Goal: Task Accomplishment & Management: Manage account settings

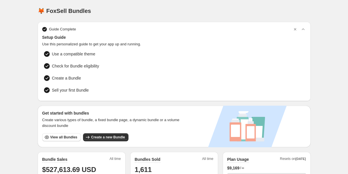
scroll to position [188, 0]
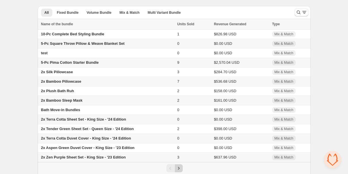
scroll to position [19, 0]
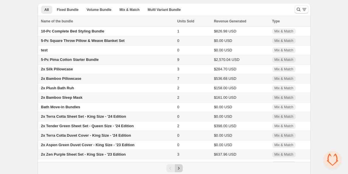
click at [180, 170] on icon "Next" at bounding box center [179, 168] width 6 height 6
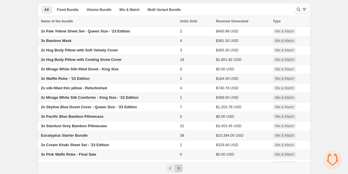
click at [180, 170] on icon "Next" at bounding box center [179, 168] width 6 height 6
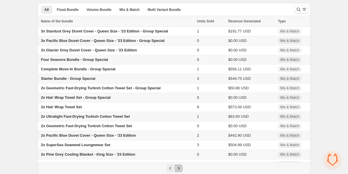
click at [180, 170] on icon "Next" at bounding box center [179, 168] width 6 height 6
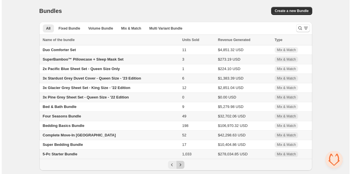
scroll to position [0, 0]
click at [180, 169] on div "Pagination" at bounding box center [180, 165] width 8 height 8
click at [72, 134] on div "Complete Move-In Bundle" at bounding box center [110, 135] width 136 height 6
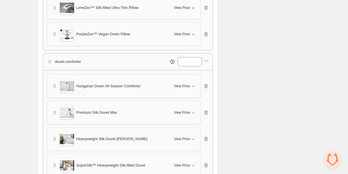
scroll to position [264, 0]
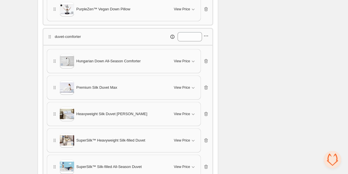
click at [208, 36] on icon "button" at bounding box center [206, 36] width 6 height 6
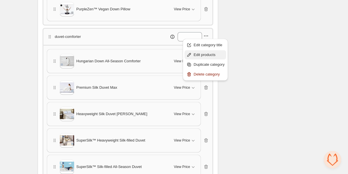
click at [199, 56] on span "Edit products" at bounding box center [208, 55] width 31 height 6
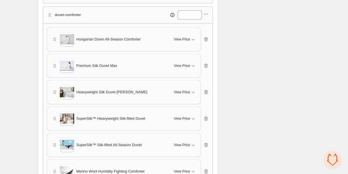
scroll to position [288, 0]
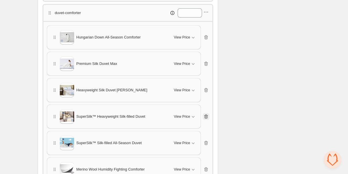
click at [204, 114] on icon "button" at bounding box center [206, 117] width 6 height 6
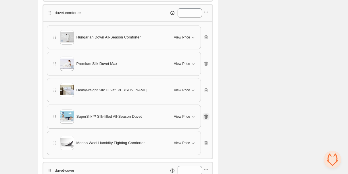
click at [204, 114] on icon "button" at bounding box center [206, 117] width 6 height 6
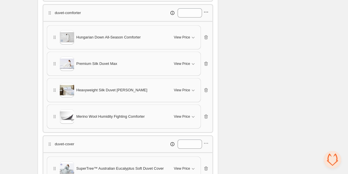
click at [207, 9] on icon "button" at bounding box center [206, 12] width 6 height 6
click at [209, 32] on span "Edit products" at bounding box center [208, 31] width 31 height 6
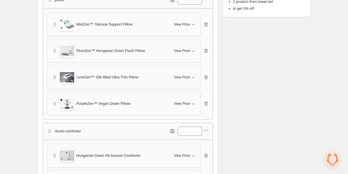
scroll to position [0, 0]
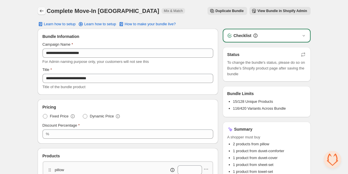
click at [42, 10] on icon "Back" at bounding box center [42, 11] width 6 height 6
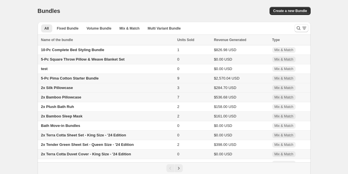
scroll to position [27, 0]
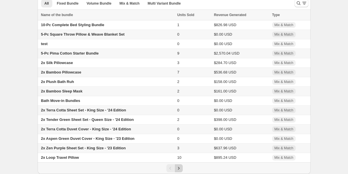
click at [179, 167] on icon "Next" at bounding box center [179, 168] width 6 height 6
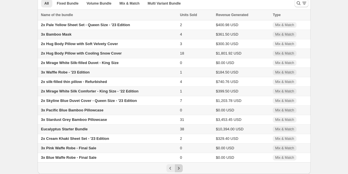
click at [180, 167] on icon "Next" at bounding box center [179, 168] width 6 height 6
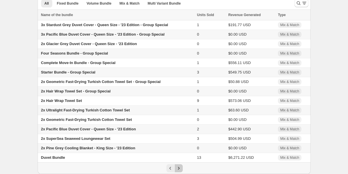
click at [181, 167] on icon "Next" at bounding box center [179, 168] width 6 height 6
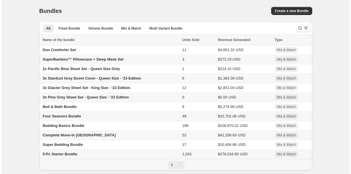
scroll to position [0, 0]
click at [181, 167] on div "Pagination" at bounding box center [180, 165] width 8 height 8
click at [71, 128] on span "Bedding Basics Bundle" at bounding box center [63, 125] width 42 height 4
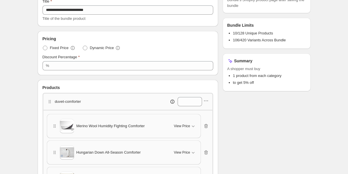
scroll to position [75, 0]
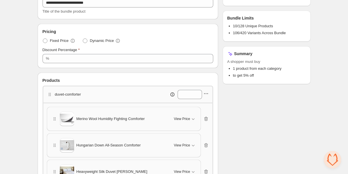
click at [208, 96] on icon "button" at bounding box center [206, 94] width 6 height 6
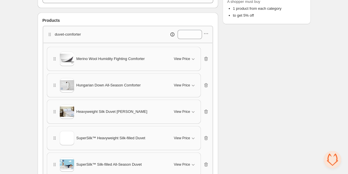
scroll to position [154, 0]
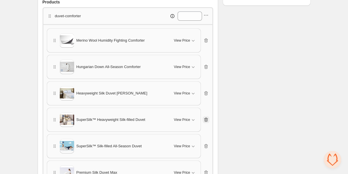
click at [206, 121] on icon "button" at bounding box center [206, 120] width 4 height 4
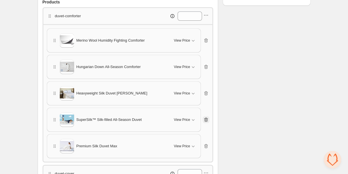
click at [206, 120] on icon "button" at bounding box center [206, 120] width 4 height 4
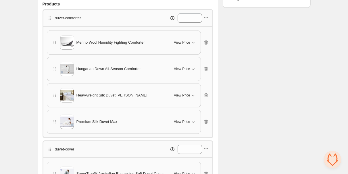
scroll to position [150, 0]
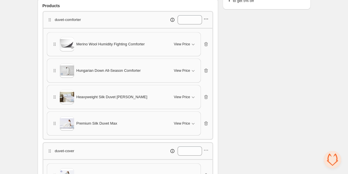
click at [206, 17] on icon "button" at bounding box center [206, 19] width 6 height 6
click at [207, 40] on span "Edit products" at bounding box center [208, 39] width 31 height 6
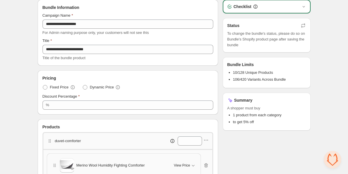
scroll to position [0, 0]
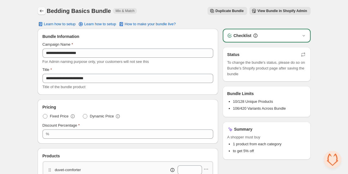
click at [43, 11] on icon "Back" at bounding box center [42, 11] width 6 height 6
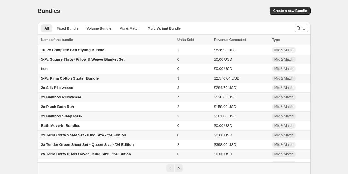
scroll to position [27, 0]
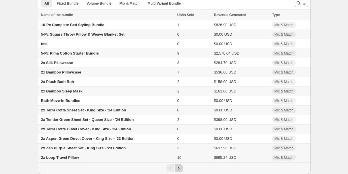
click at [181, 166] on icon "Next" at bounding box center [179, 168] width 6 height 6
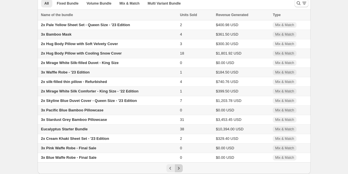
click at [181, 166] on icon "Next" at bounding box center [179, 168] width 6 height 6
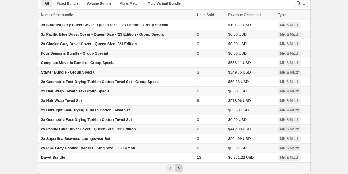
click at [181, 166] on icon "Next" at bounding box center [179, 168] width 6 height 6
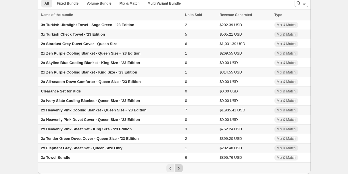
click at [181, 166] on icon "Next" at bounding box center [179, 168] width 6 height 6
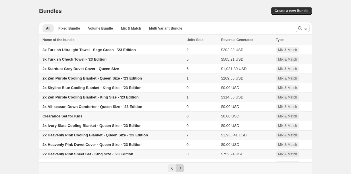
click at [181, 166] on div "Pagination" at bounding box center [180, 168] width 8 height 8
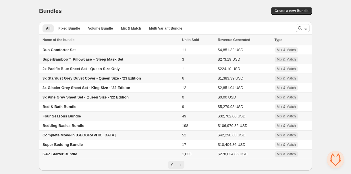
click at [72, 116] on span "Four Seasons Bundle" at bounding box center [61, 116] width 38 height 4
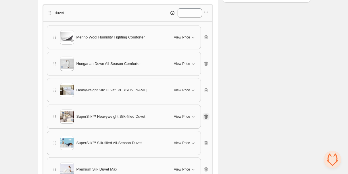
scroll to position [158, 0]
click at [207, 115] on icon "button" at bounding box center [206, 116] width 6 height 6
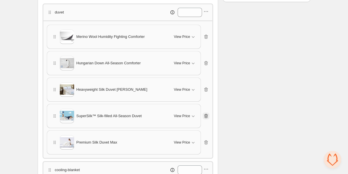
click at [207, 115] on icon "button" at bounding box center [206, 116] width 4 height 4
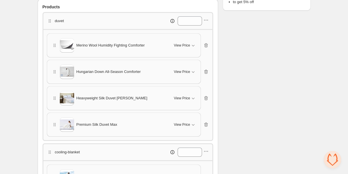
scroll to position [148, 0]
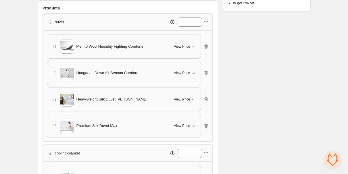
click at [206, 23] on icon "button" at bounding box center [206, 21] width 6 height 6
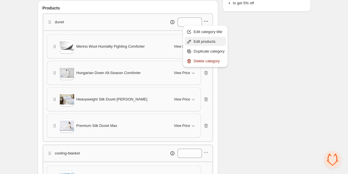
click at [207, 43] on span "Edit products" at bounding box center [208, 42] width 31 height 6
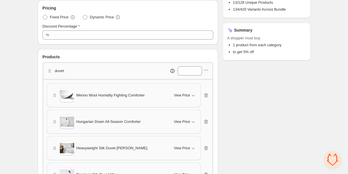
scroll to position [0, 0]
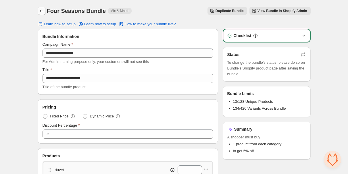
click at [43, 12] on icon "Back" at bounding box center [42, 11] width 6 height 6
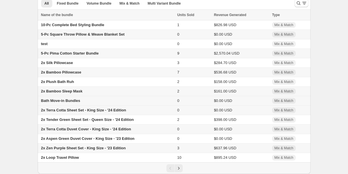
scroll to position [27, 0]
drag, startPoint x: 179, startPoint y: 166, endPoint x: 177, endPoint y: 163, distance: 3.2
click at [179, 166] on icon "Next" at bounding box center [179, 168] width 6 height 6
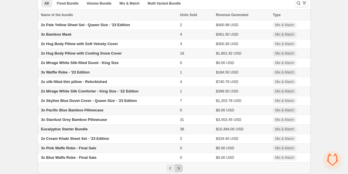
click at [178, 170] on icon "Next" at bounding box center [179, 168] width 6 height 6
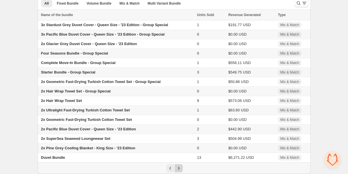
click at [181, 172] on div "Pagination" at bounding box center [174, 167] width 273 height 11
click at [180, 170] on icon "Next" at bounding box center [179, 168] width 6 height 6
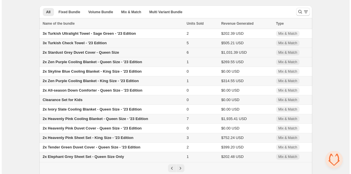
scroll to position [0, 0]
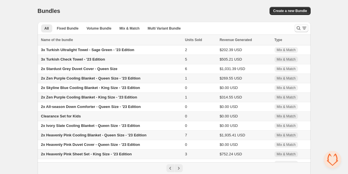
click at [295, 28] on button "Search and filter results" at bounding box center [301, 28] width 14 height 8
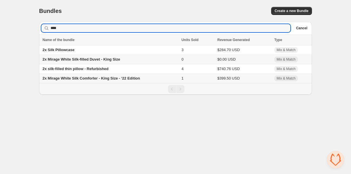
type input "****"
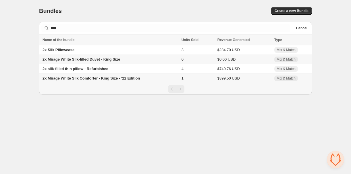
click at [98, 59] on span "2x Mirage White Silk-filled Duvet - King Size" at bounding box center [80, 59] width 77 height 4
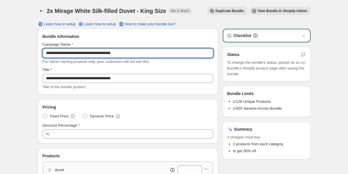
click at [110, 55] on input "**********" at bounding box center [127, 53] width 170 height 9
paste input "text"
type input "**********"
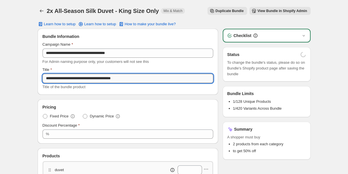
click at [109, 76] on input "**********" at bounding box center [127, 78] width 170 height 9
paste input "text"
type input "**********"
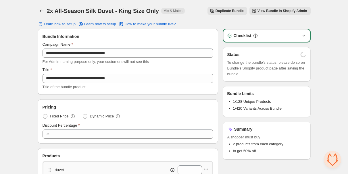
click at [190, 25] on div "Learn how to setup Learn how to setup How to make your bundle live?" at bounding box center [174, 24] width 273 height 5
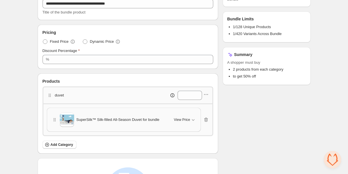
scroll to position [119, 0]
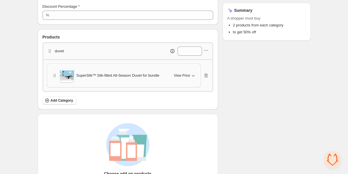
click at [193, 74] on icon "button" at bounding box center [193, 76] width 6 height 6
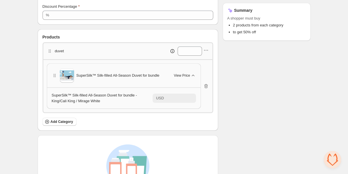
click at [193, 73] on icon "button" at bounding box center [193, 76] width 6 height 6
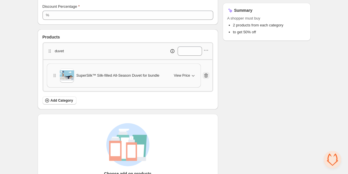
click at [205, 73] on icon "button" at bounding box center [206, 76] width 6 height 6
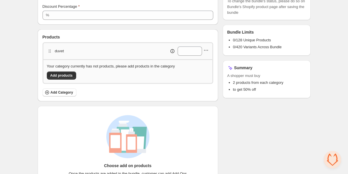
click at [206, 50] on icon "button" at bounding box center [205, 50] width 1 height 1
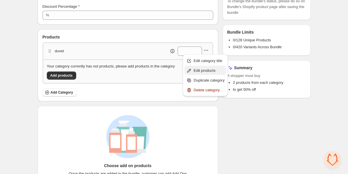
click at [201, 71] on span "Edit products" at bounding box center [208, 71] width 31 height 6
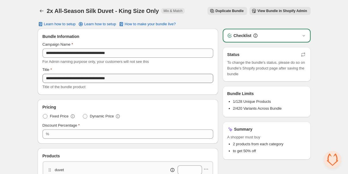
scroll to position [160, 0]
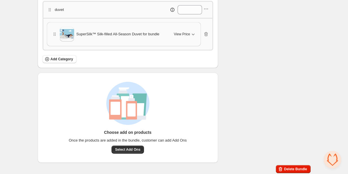
click at [185, 31] on div "View Price" at bounding box center [185, 34] width 22 height 6
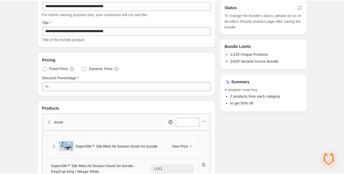
scroll to position [0, 0]
